Goal: Transaction & Acquisition: Subscribe to service/newsletter

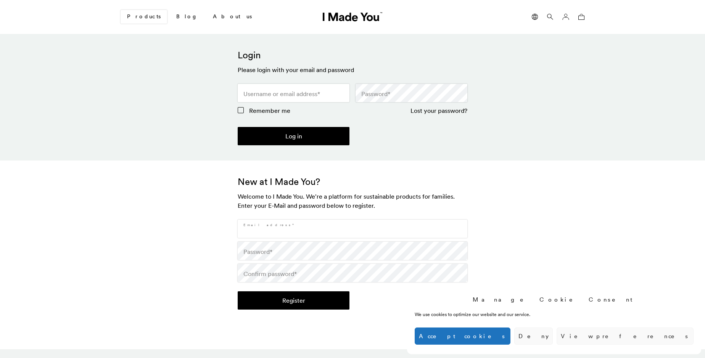
click at [353, 229] on input "Email address *" at bounding box center [353, 229] width 230 height 18
type input "[EMAIL_ADDRESS][PERSON_NAME][DOMAIN_NAME]"
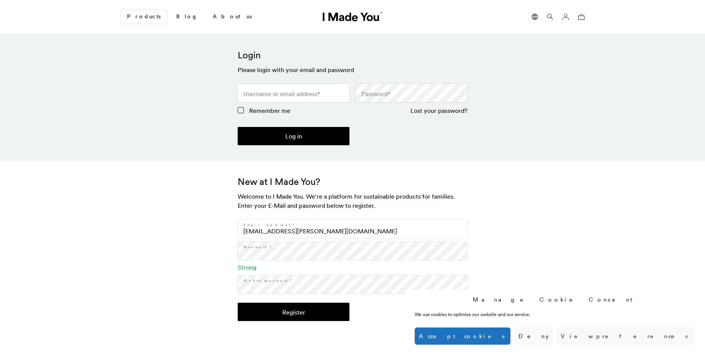
click at [293, 312] on button "Register" at bounding box center [294, 312] width 112 height 18
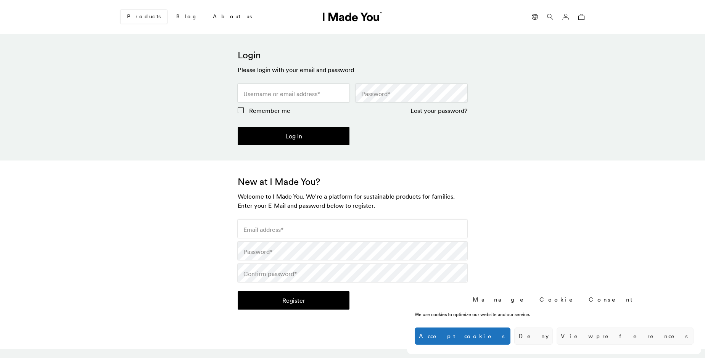
scroll to position [227, 0]
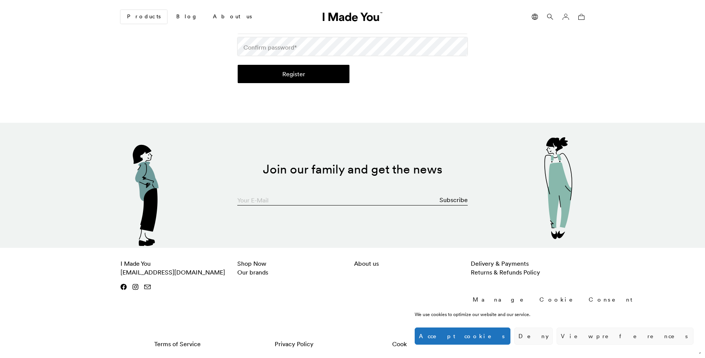
click at [353, 198] on input "Your E-Mail" at bounding box center [352, 197] width 230 height 15
type input "[EMAIL_ADDRESS][PERSON_NAME][DOMAIN_NAME]"
click at [454, 200] on button "Subscribe" at bounding box center [454, 199] width 28 height 15
